Goal: Check status: Check status

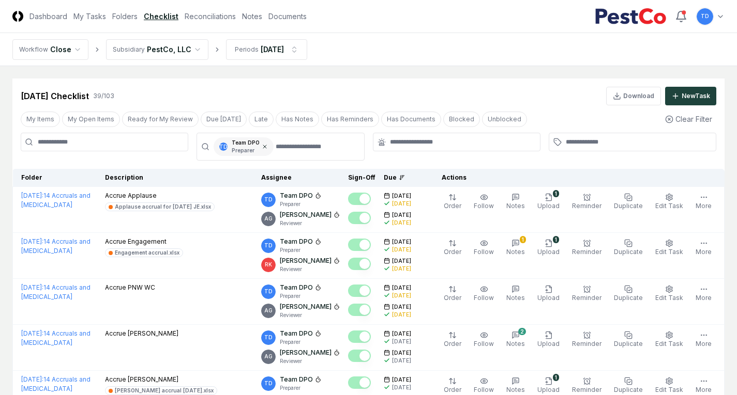
click at [262, 144] on icon at bounding box center [265, 147] width 6 height 6
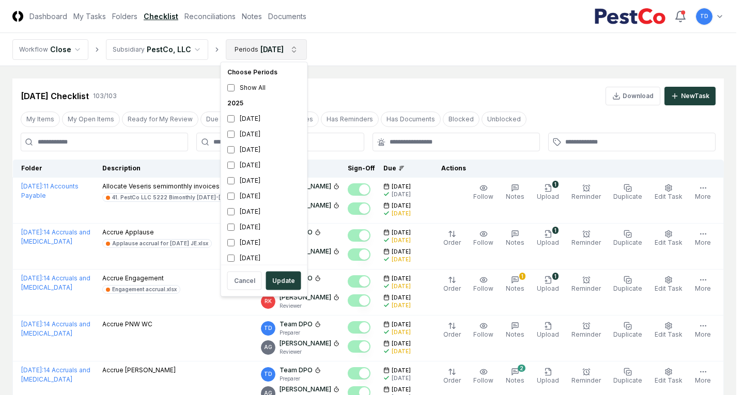
click at [260, 121] on div "[DATE]" at bounding box center [264, 119] width 82 height 16
click at [246, 132] on div "[DATE]" at bounding box center [264, 135] width 82 height 16
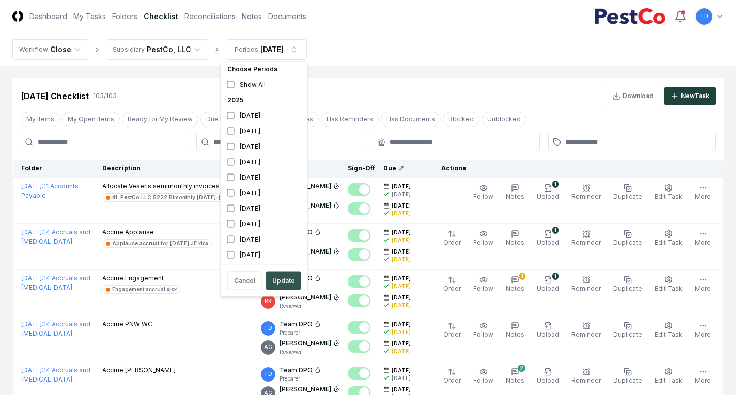
click at [289, 279] on button "Update" at bounding box center [283, 281] width 35 height 19
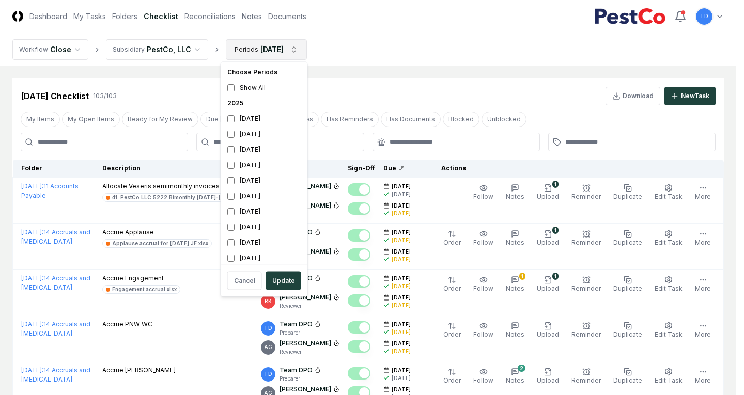
click at [249, 121] on div "[DATE]" at bounding box center [264, 119] width 82 height 16
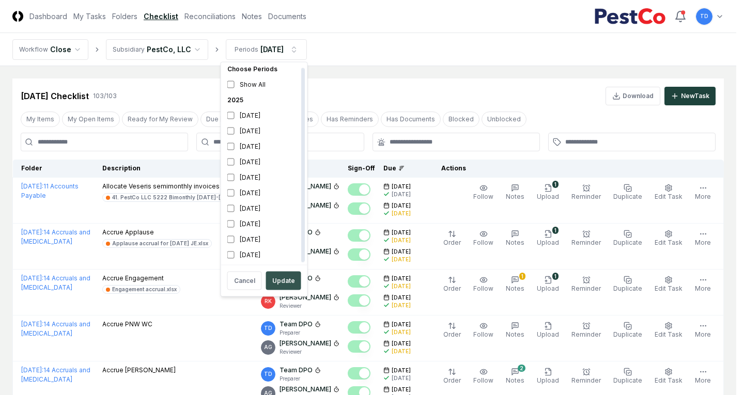
click at [286, 281] on button "Update" at bounding box center [283, 281] width 35 height 19
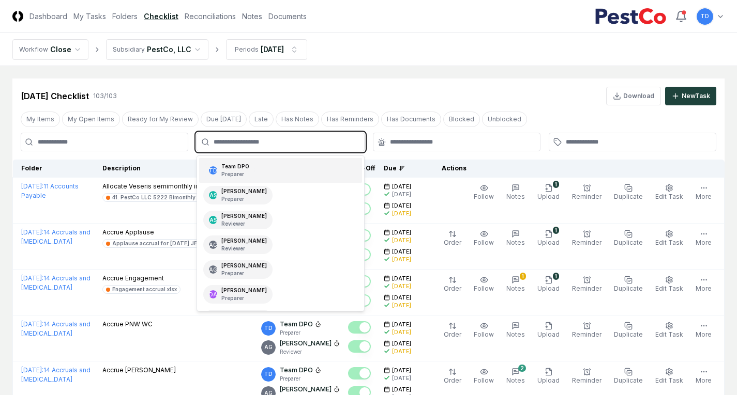
click at [278, 139] on input "text" at bounding box center [286, 142] width 144 height 9
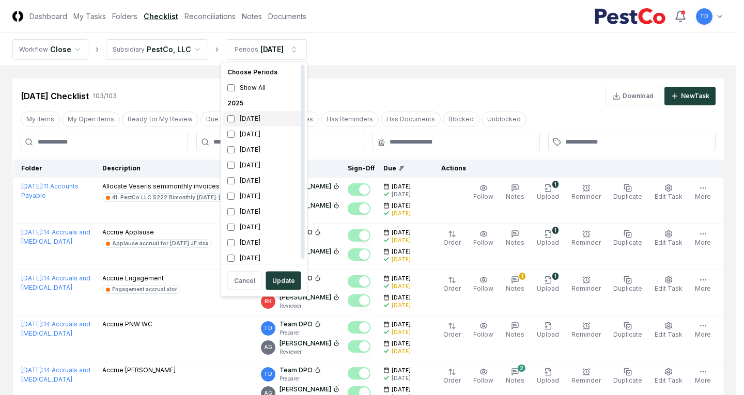
click at [267, 121] on div "[DATE]" at bounding box center [264, 119] width 82 height 16
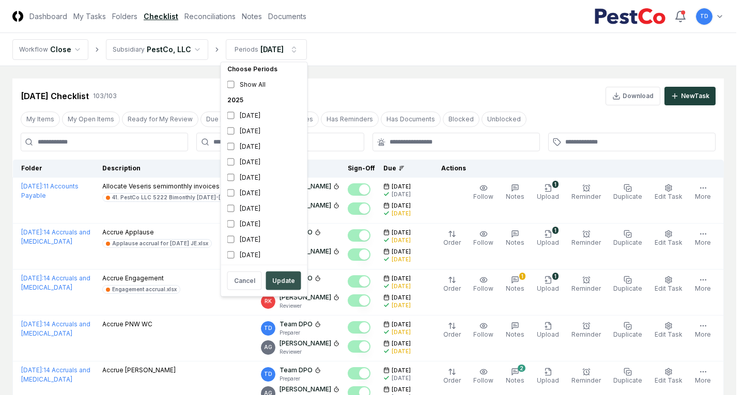
click at [281, 282] on button "Update" at bounding box center [283, 281] width 35 height 19
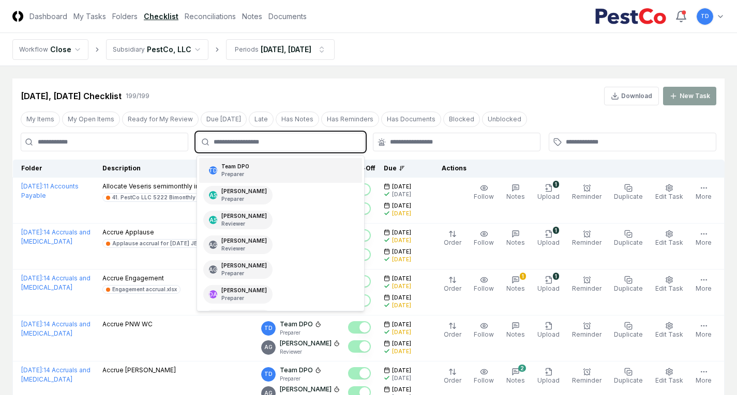
click at [292, 144] on input "text" at bounding box center [286, 142] width 144 height 9
click at [278, 174] on div "TD Team DPO Preparer" at bounding box center [280, 170] width 162 height 25
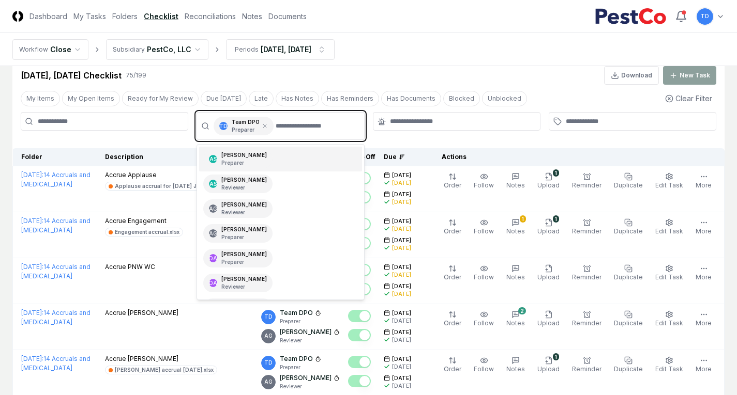
scroll to position [37, 0]
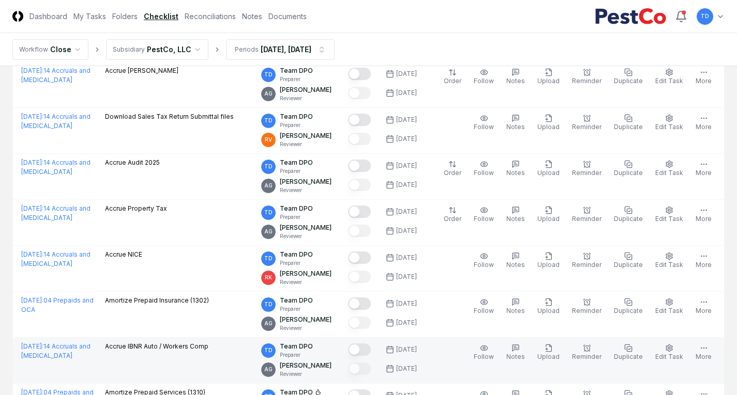
scroll to position [2390, 0]
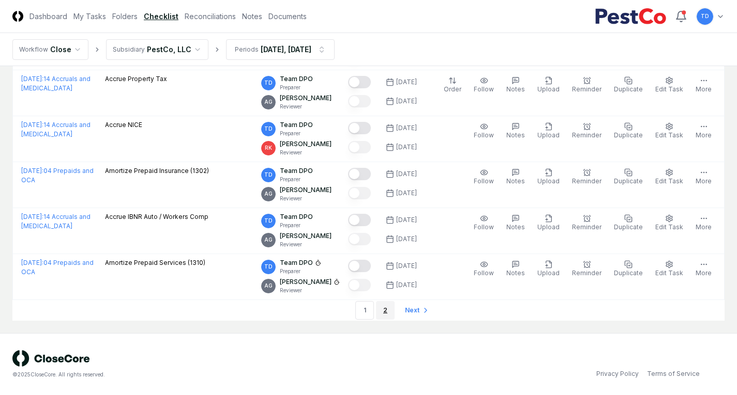
click at [381, 306] on link "2" at bounding box center [385, 310] width 19 height 19
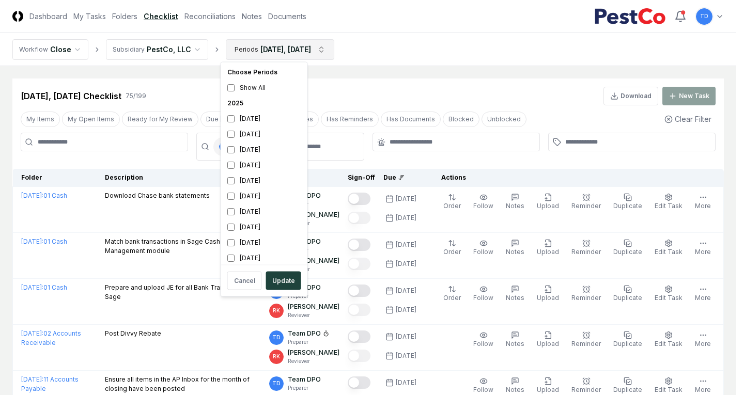
click at [254, 121] on div "[DATE]" at bounding box center [264, 119] width 82 height 16
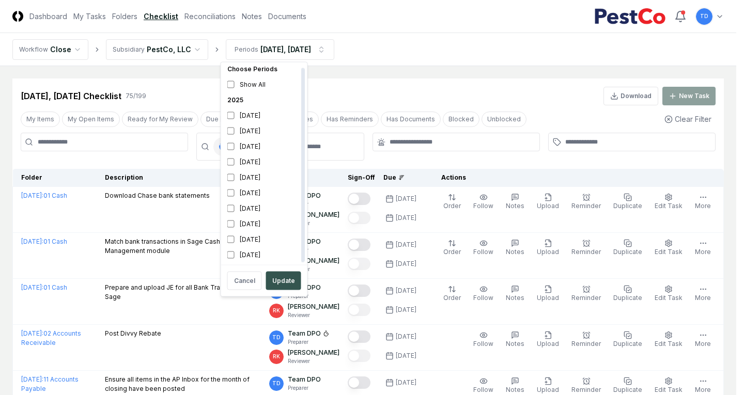
click at [288, 275] on button "Update" at bounding box center [283, 281] width 35 height 19
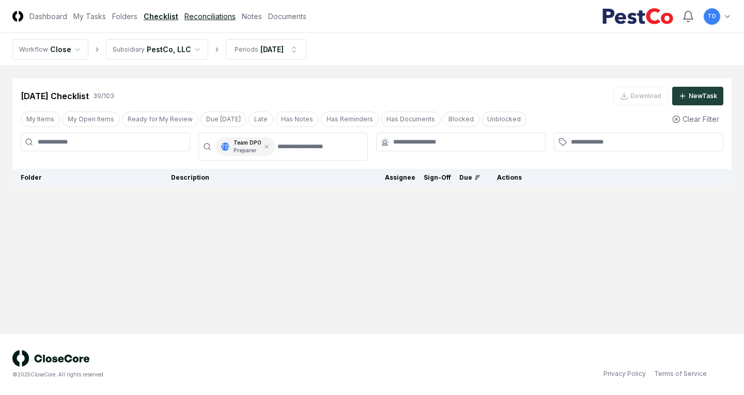
click at [200, 17] on link "Reconciliations" at bounding box center [210, 16] width 51 height 11
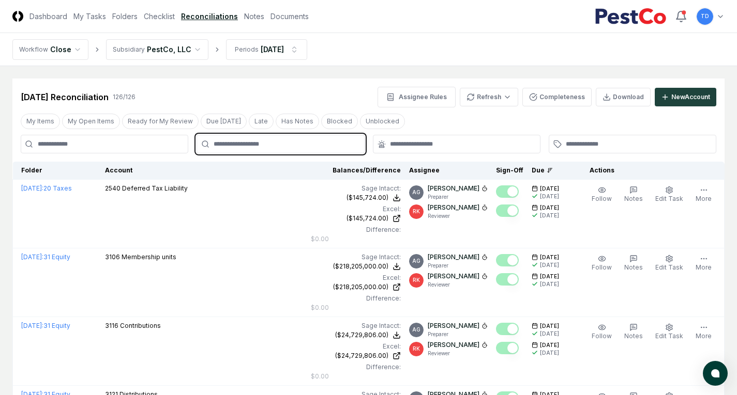
click at [261, 148] on input "text" at bounding box center [286, 144] width 144 height 9
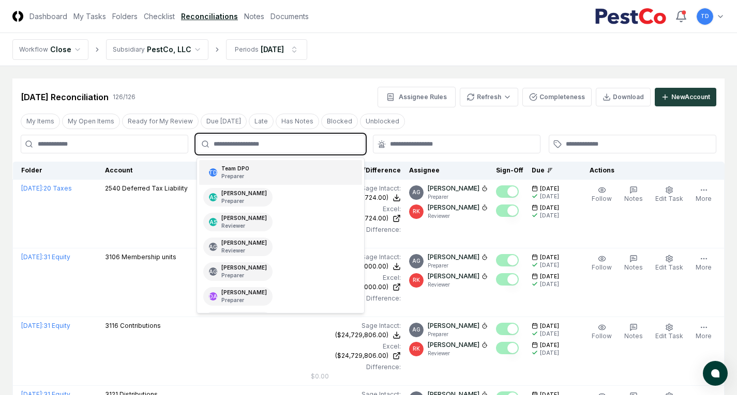
click at [261, 171] on div "TD Team DPO Preparer" at bounding box center [280, 172] width 162 height 25
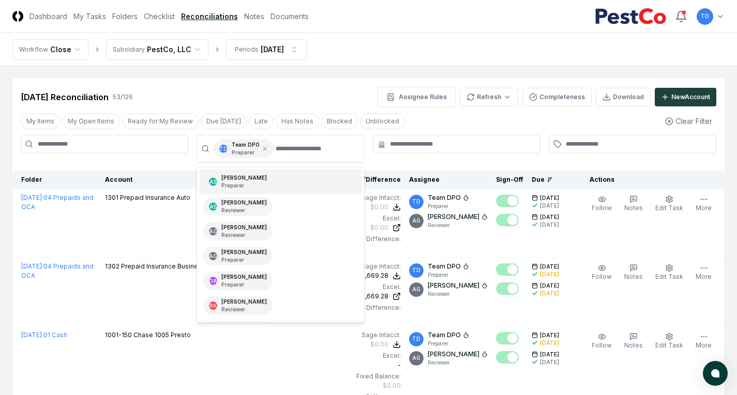
click at [416, 158] on div at bounding box center [457, 149] width 168 height 28
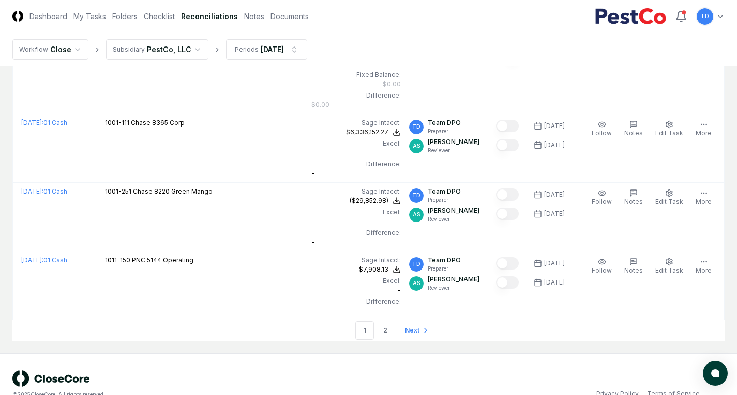
scroll to position [4243, 0]
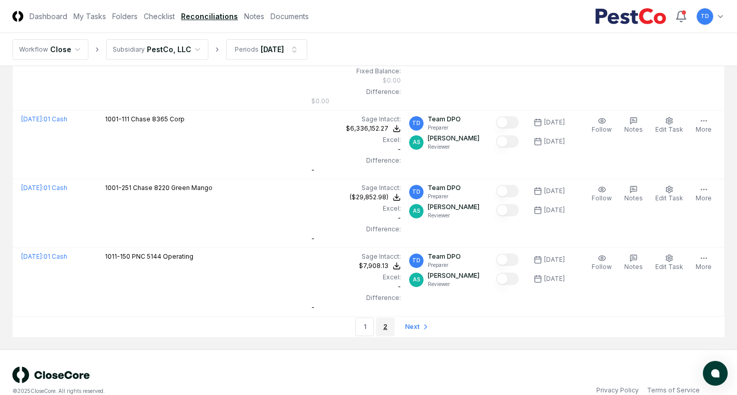
click at [382, 327] on link "2" at bounding box center [385, 327] width 19 height 19
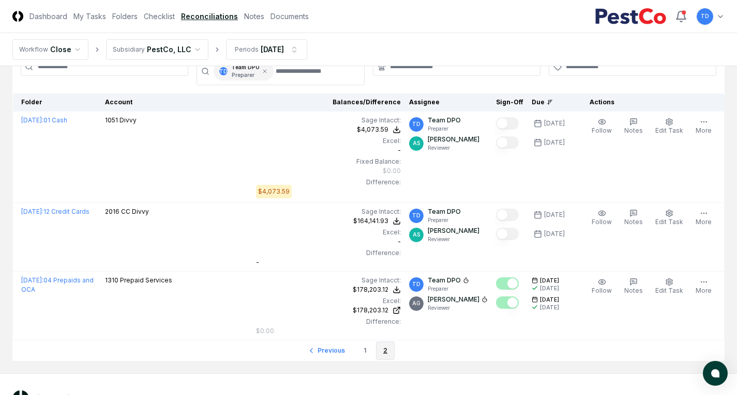
scroll to position [78, 0]
click at [362, 353] on link "1" at bounding box center [364, 350] width 19 height 19
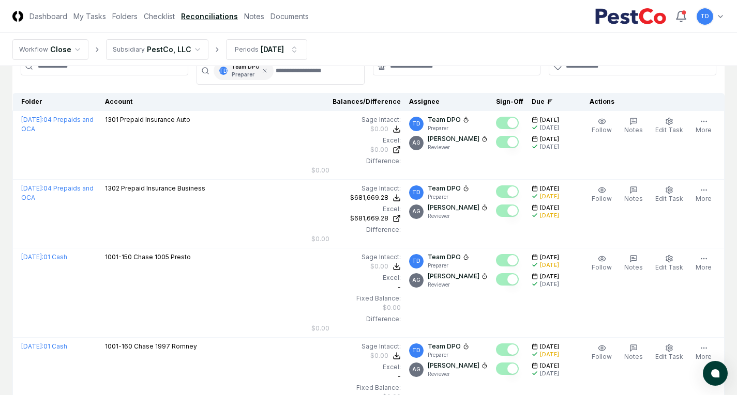
click at [370, 353] on div "$0.00" at bounding box center [379, 356] width 18 height 9
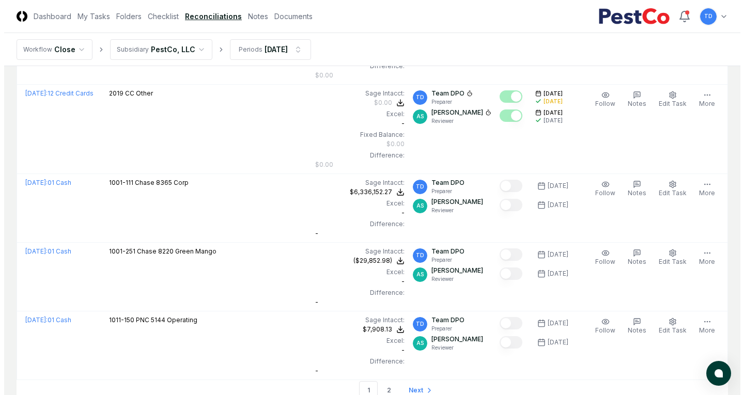
scroll to position [4168, 0]
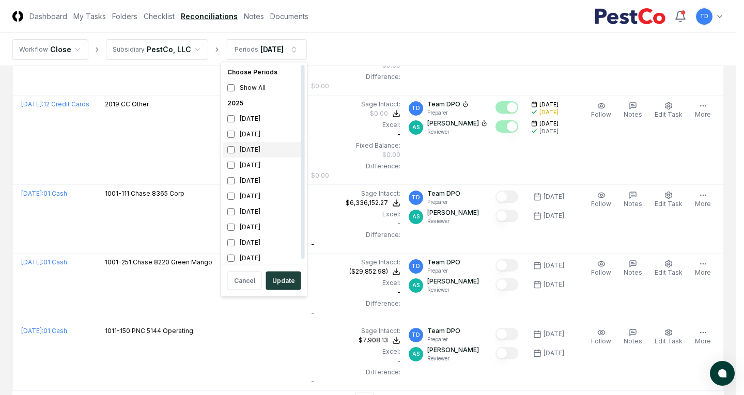
click at [247, 153] on div "[DATE]" at bounding box center [264, 150] width 82 height 16
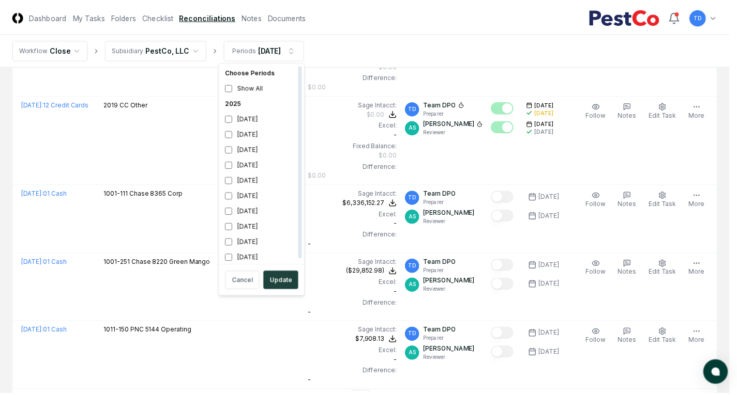
scroll to position [3, 0]
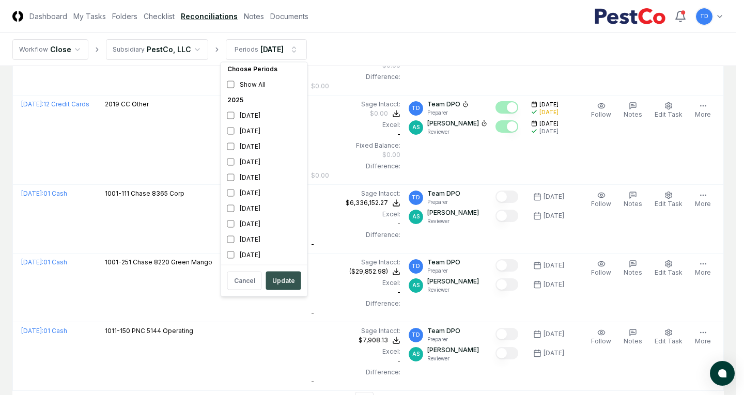
click at [282, 278] on button "Update" at bounding box center [283, 281] width 35 height 19
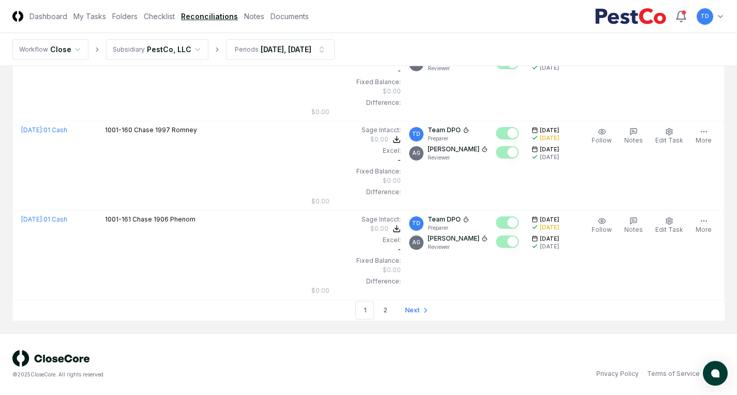
scroll to position [4317, 0]
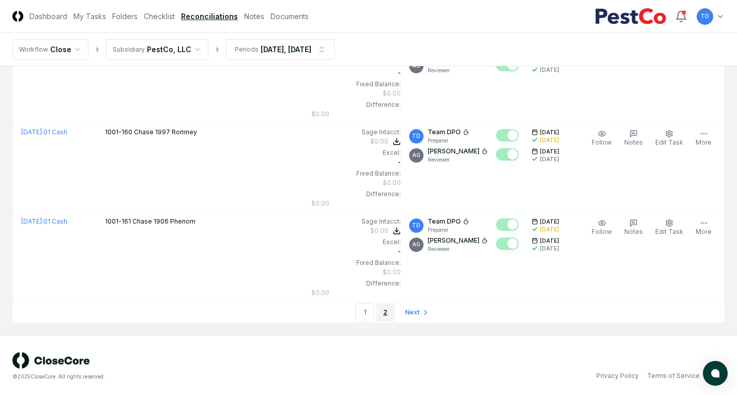
click at [381, 313] on link "2" at bounding box center [385, 312] width 19 height 19
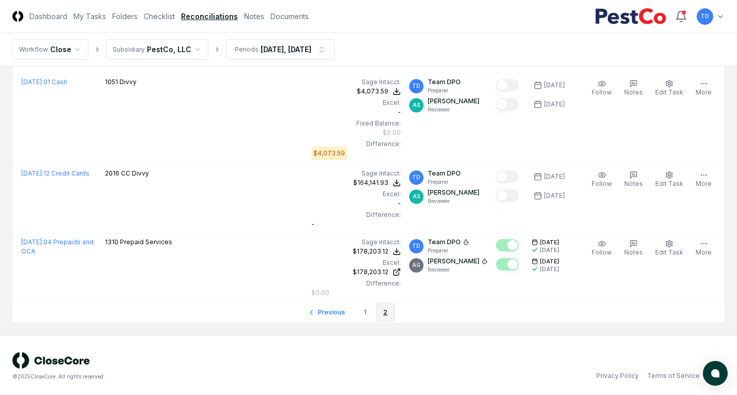
scroll to position [4083, 0]
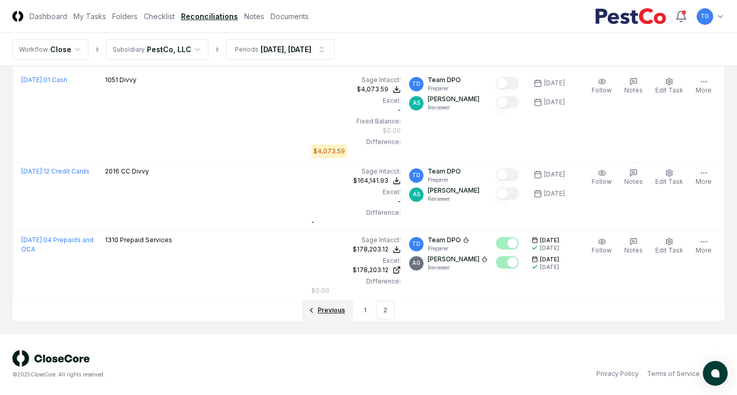
click at [312, 310] on icon "Go to previous page" at bounding box center [311, 311] width 8 height 8
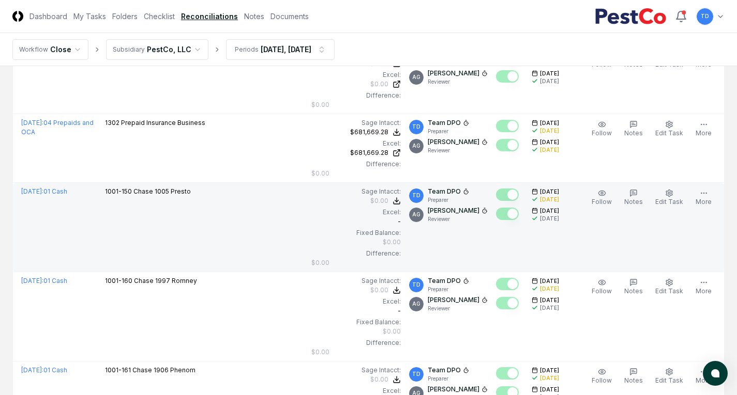
scroll to position [4319, 0]
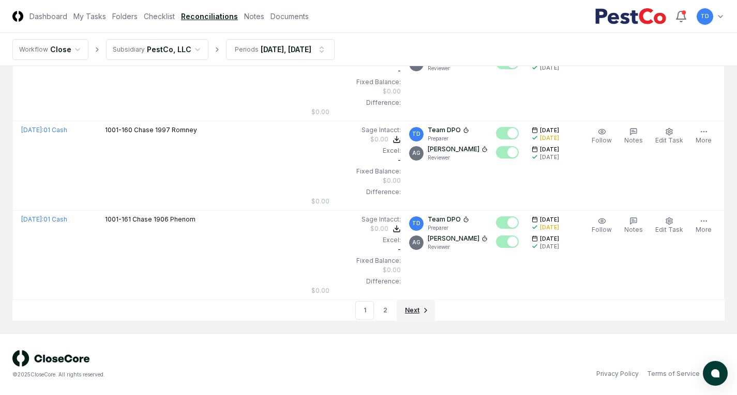
click at [421, 312] on icon "Go to next page" at bounding box center [425, 311] width 8 height 8
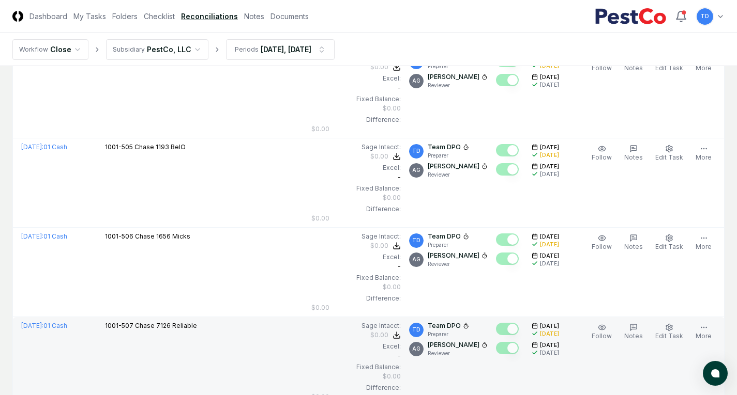
scroll to position [1003, 0]
